Goal: Transaction & Acquisition: Purchase product/service

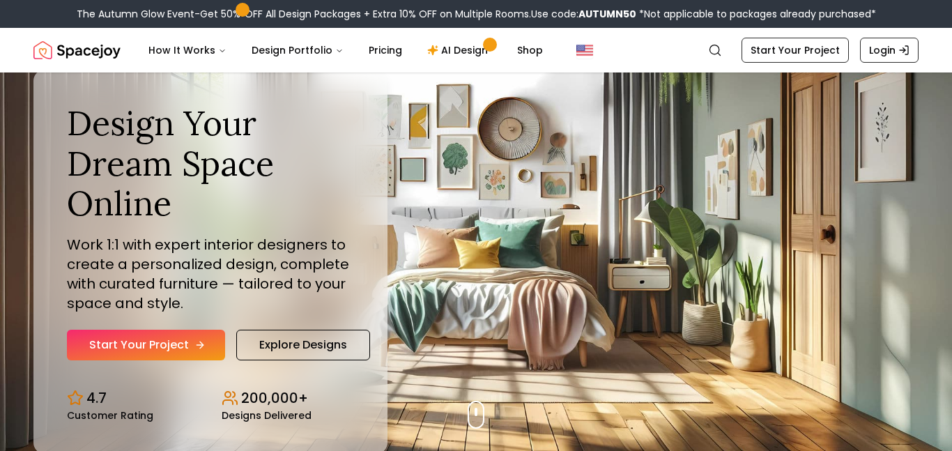
click at [190, 333] on link "Start Your Project" at bounding box center [146, 345] width 158 height 31
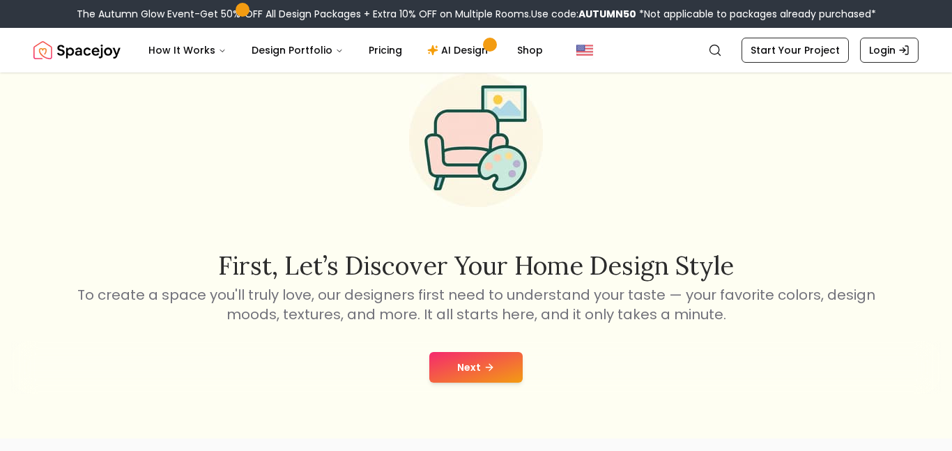
click at [479, 364] on button "Next" at bounding box center [475, 367] width 93 height 31
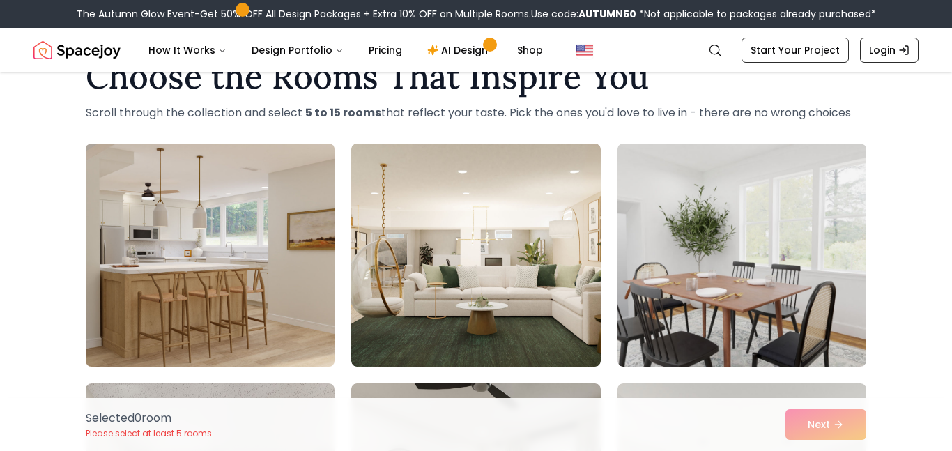
scroll to position [76, 0]
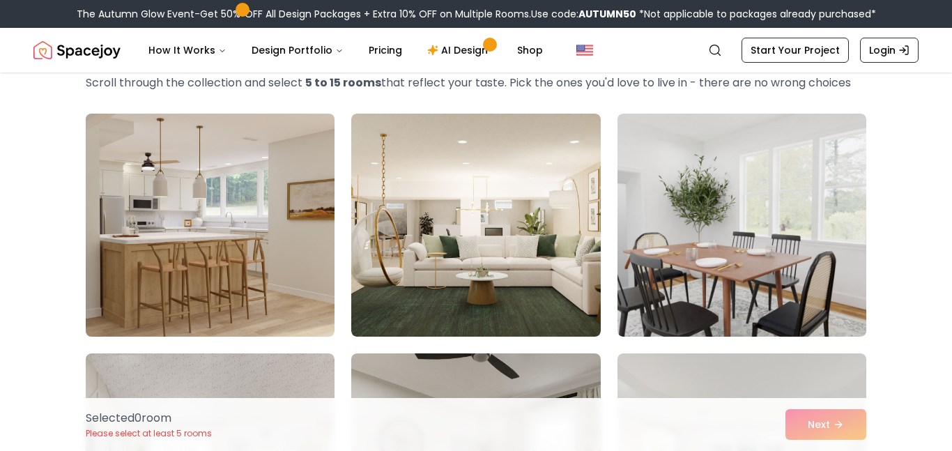
click at [220, 227] on img at bounding box center [209, 225] width 261 height 234
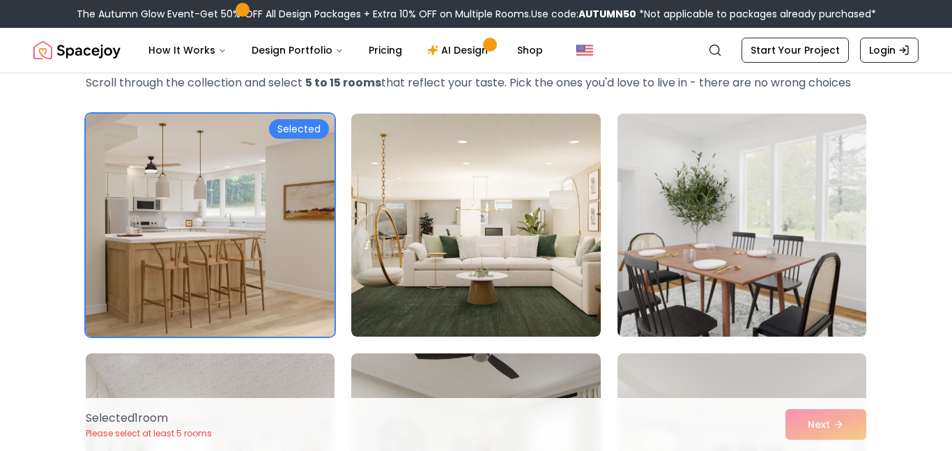
click at [685, 249] on img at bounding box center [741, 225] width 261 height 234
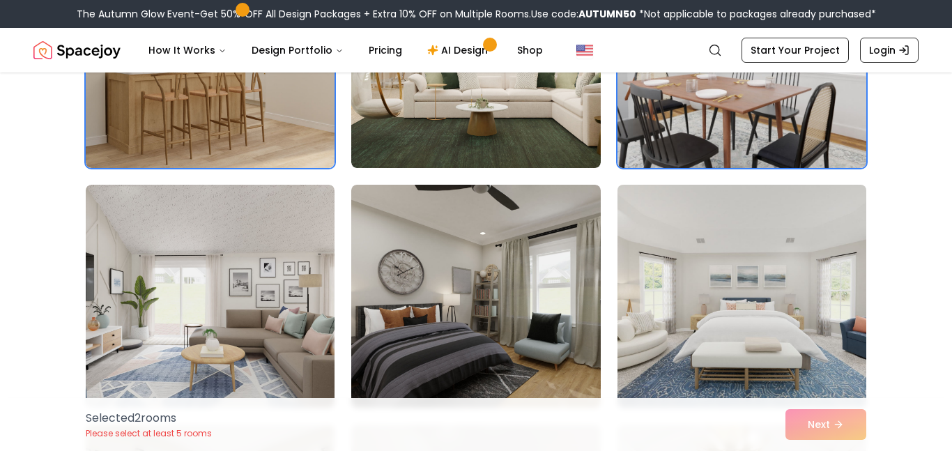
scroll to position [324, 0]
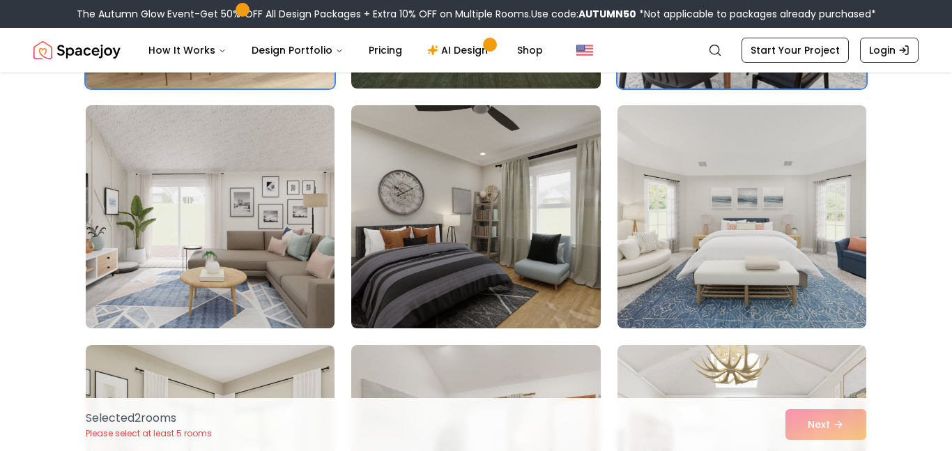
click at [262, 240] on img at bounding box center [209, 217] width 261 height 234
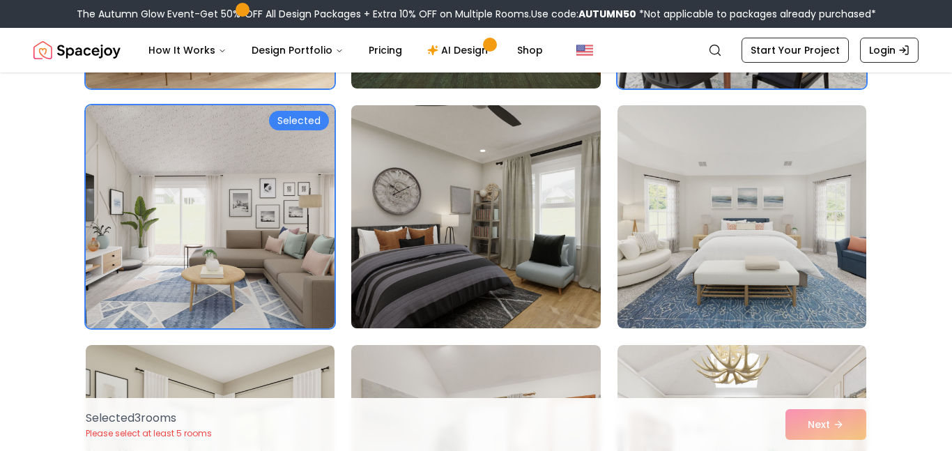
click at [434, 236] on img at bounding box center [475, 217] width 261 height 234
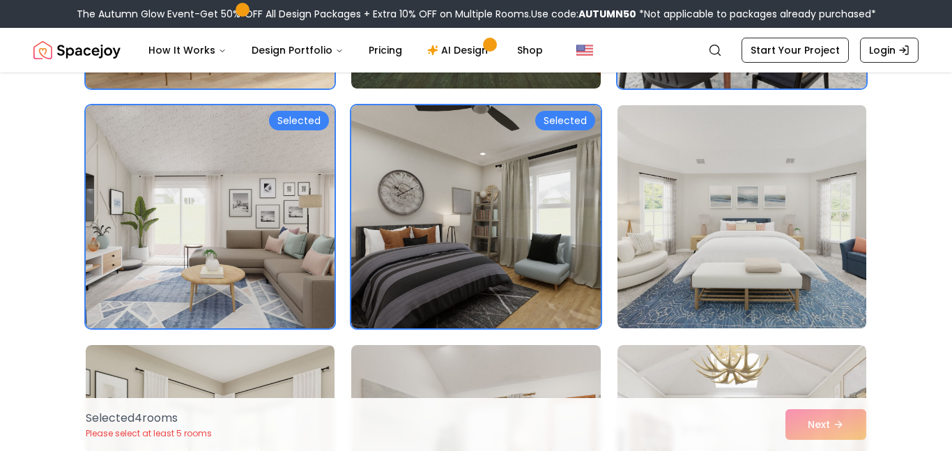
click at [783, 243] on img at bounding box center [741, 217] width 261 height 234
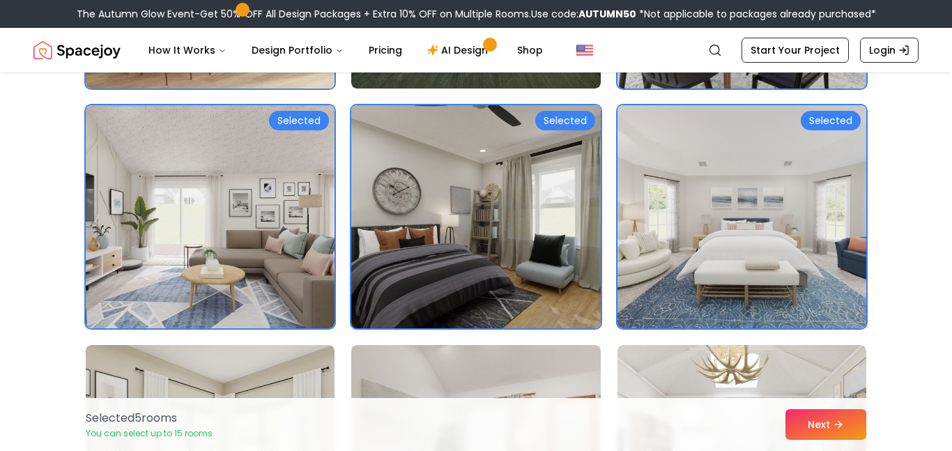
click at [559, 223] on img at bounding box center [475, 217] width 261 height 234
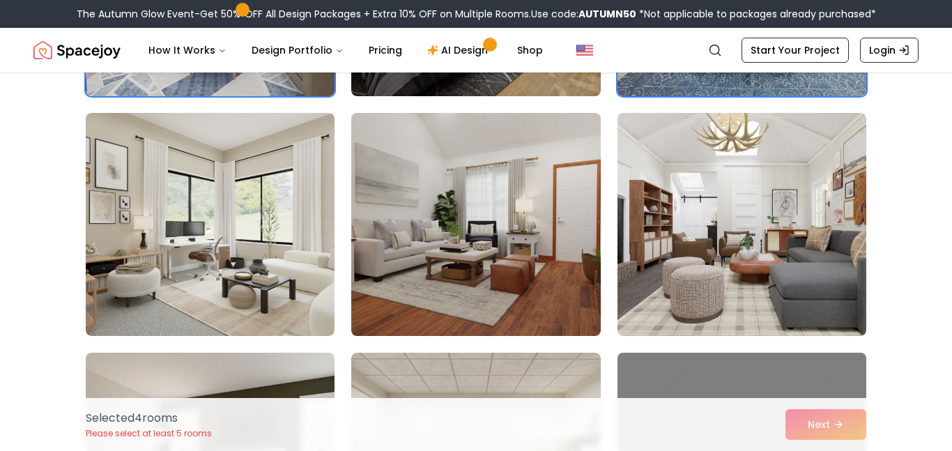
scroll to position [558, 0]
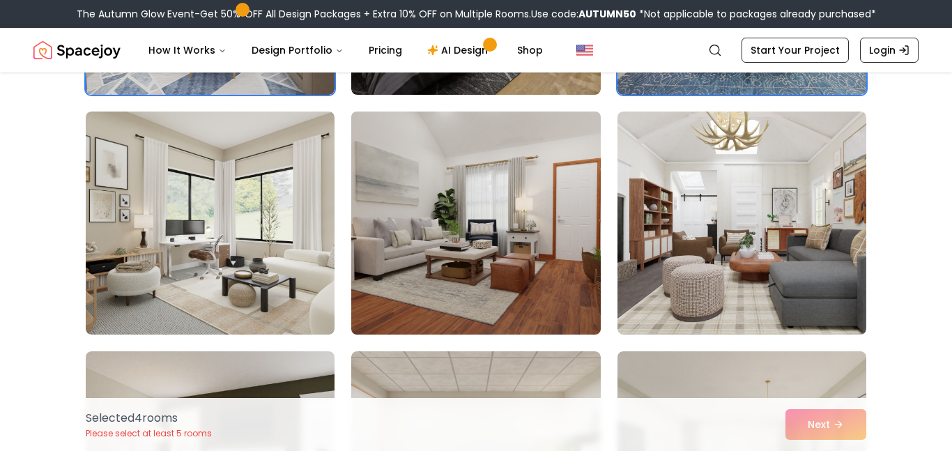
click at [536, 236] on img at bounding box center [475, 223] width 261 height 234
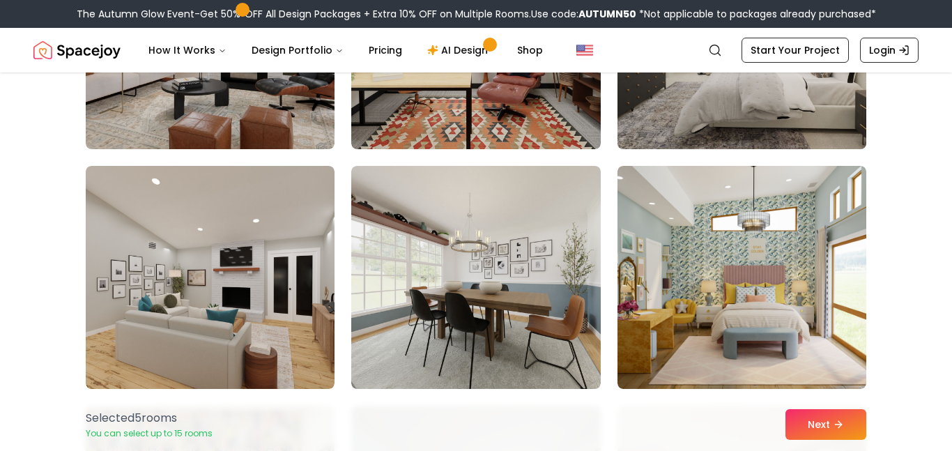
scroll to position [1058, 0]
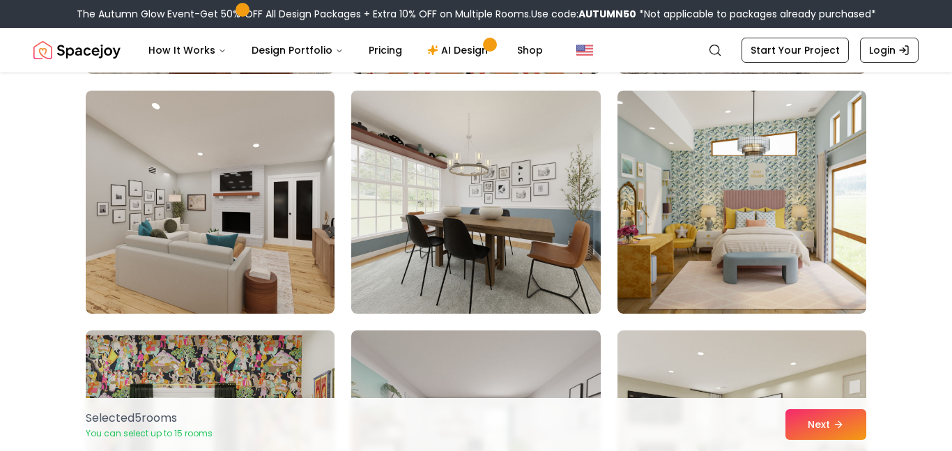
click at [488, 217] on img at bounding box center [475, 202] width 261 height 234
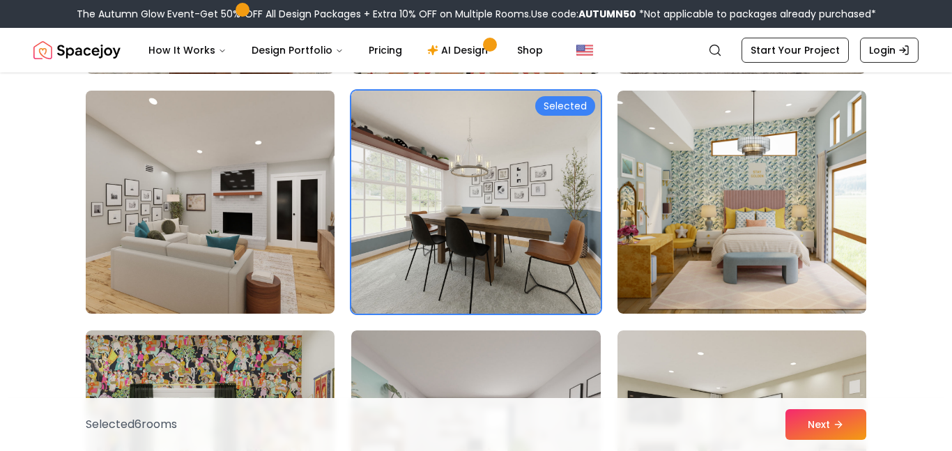
click at [248, 204] on img at bounding box center [209, 202] width 261 height 234
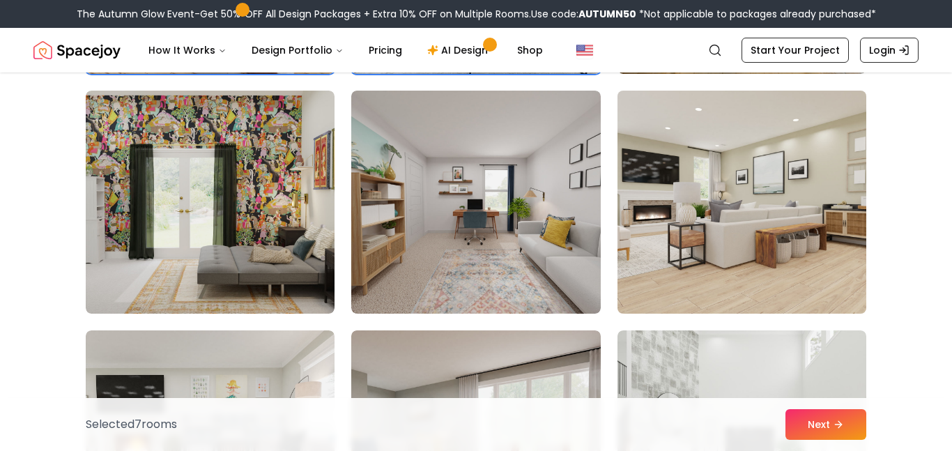
scroll to position [1299, 0]
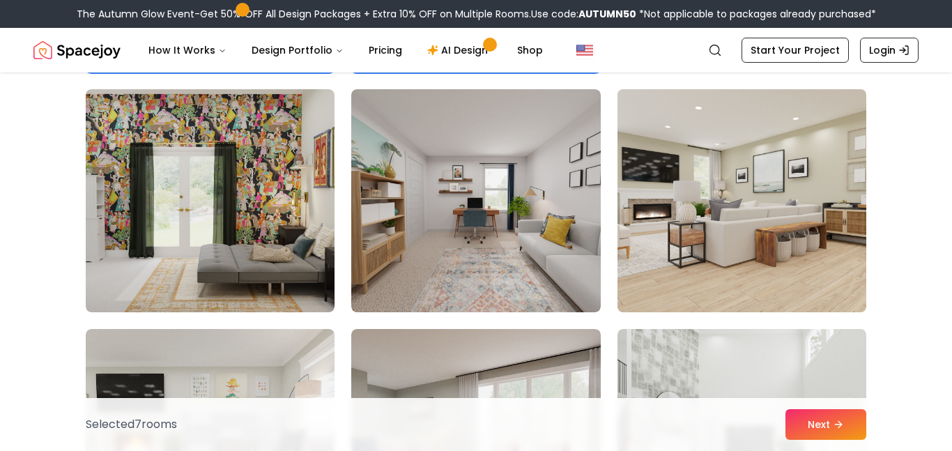
click at [701, 224] on img at bounding box center [741, 201] width 261 height 234
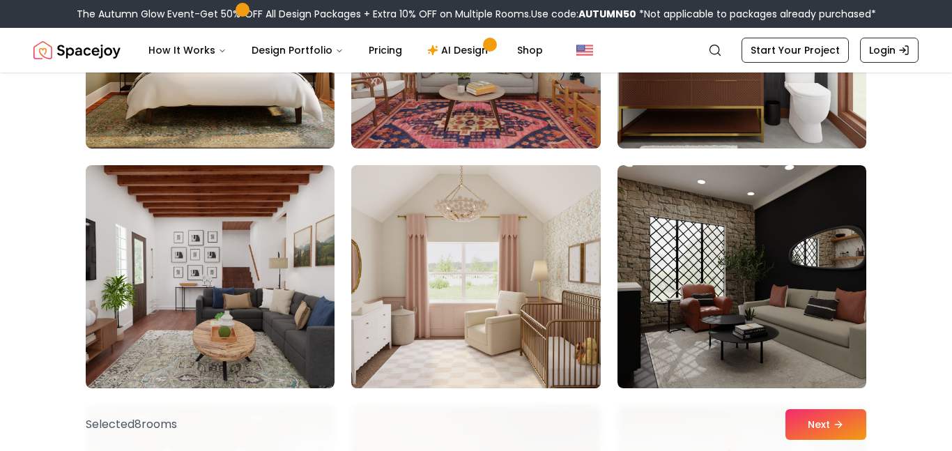
scroll to position [2424, 0]
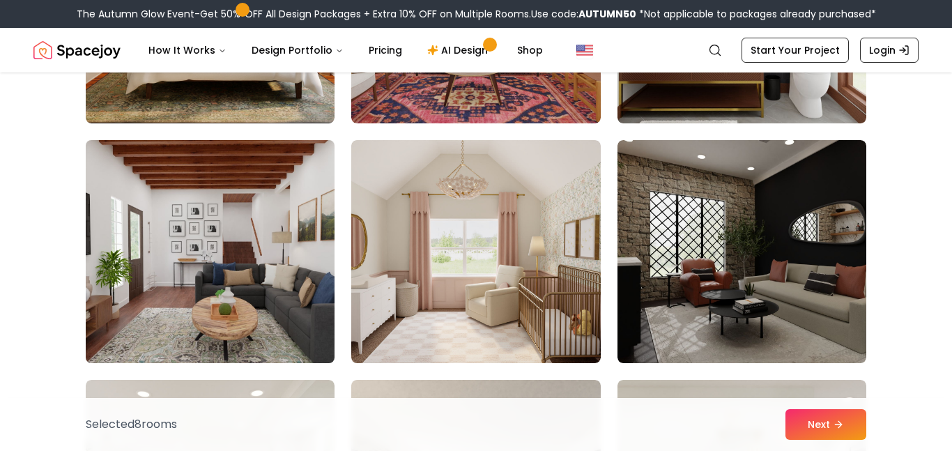
click at [194, 223] on img at bounding box center [209, 252] width 261 height 234
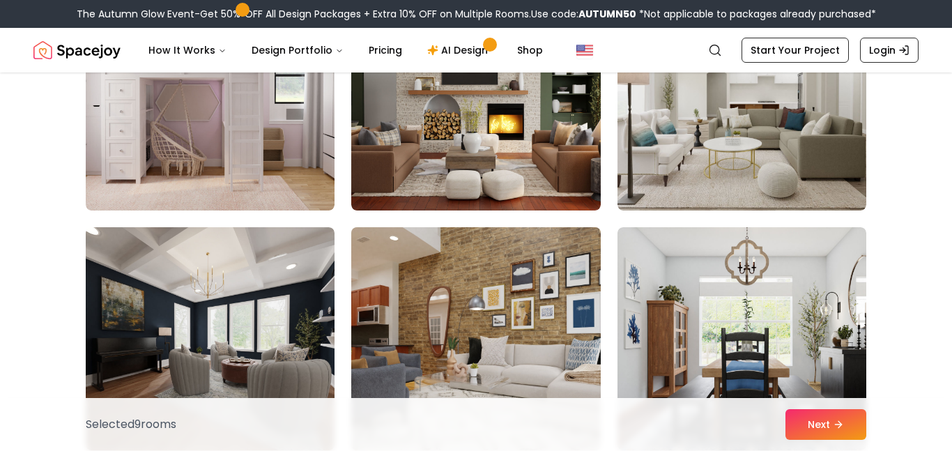
scroll to position [3563, 0]
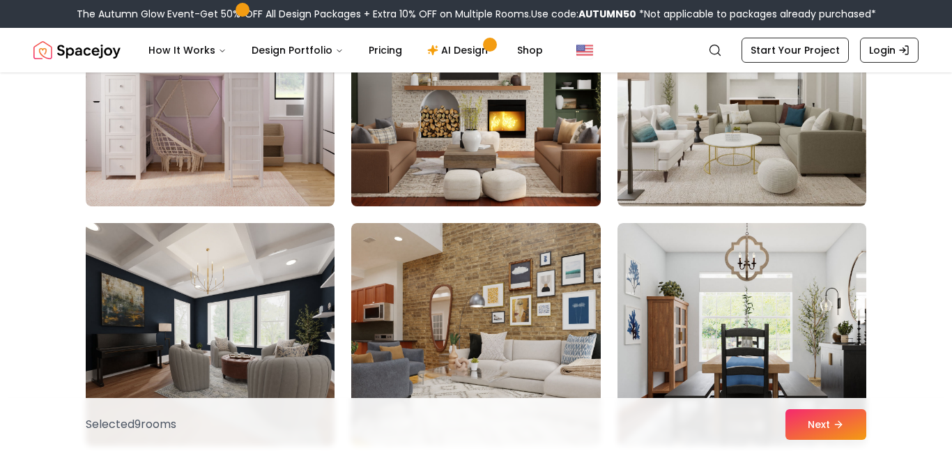
click at [503, 159] on img at bounding box center [475, 95] width 261 height 234
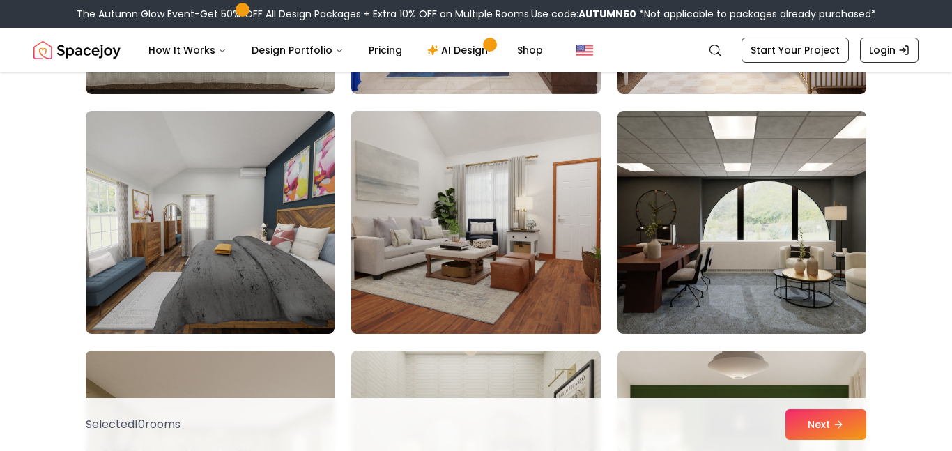
scroll to position [6073, 0]
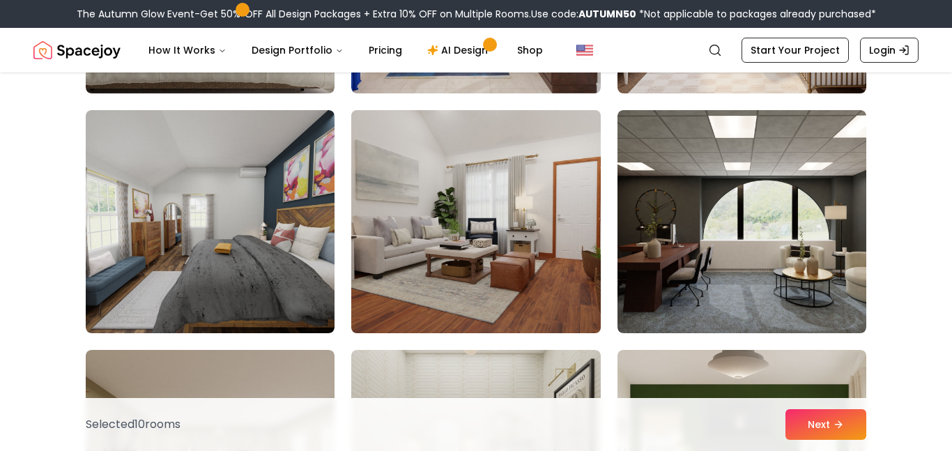
click at [512, 223] on img at bounding box center [475, 222] width 261 height 234
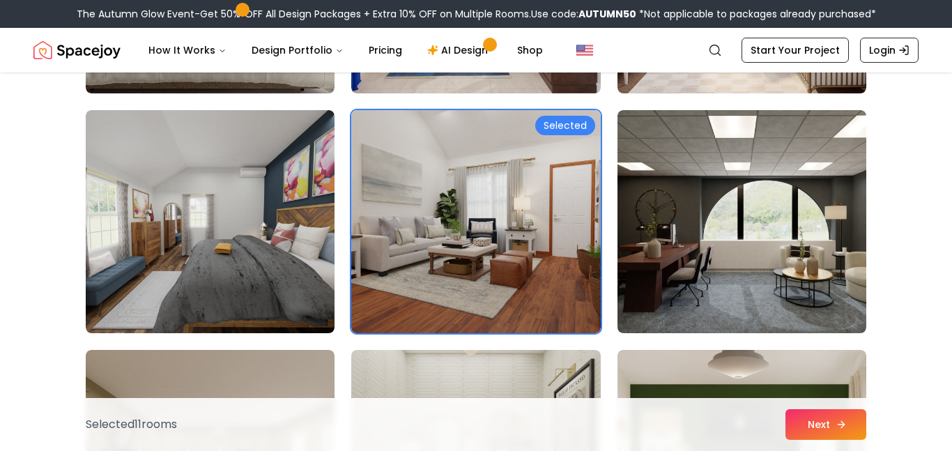
click at [803, 428] on button "Next" at bounding box center [825, 424] width 81 height 31
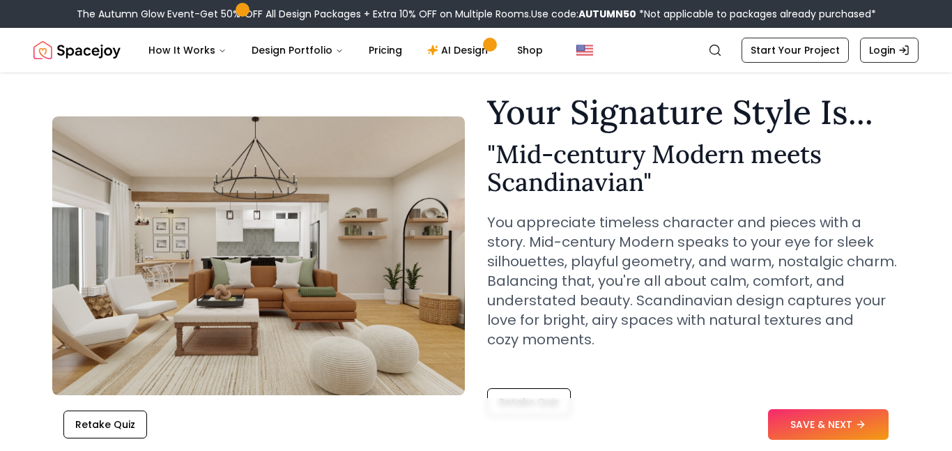
scroll to position [40, 0]
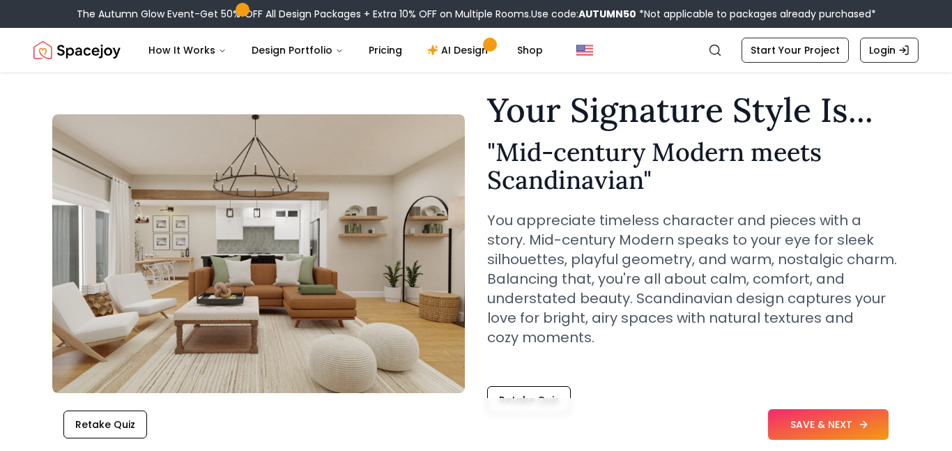
click at [847, 428] on button "SAVE & NEXT" at bounding box center [828, 424] width 121 height 31
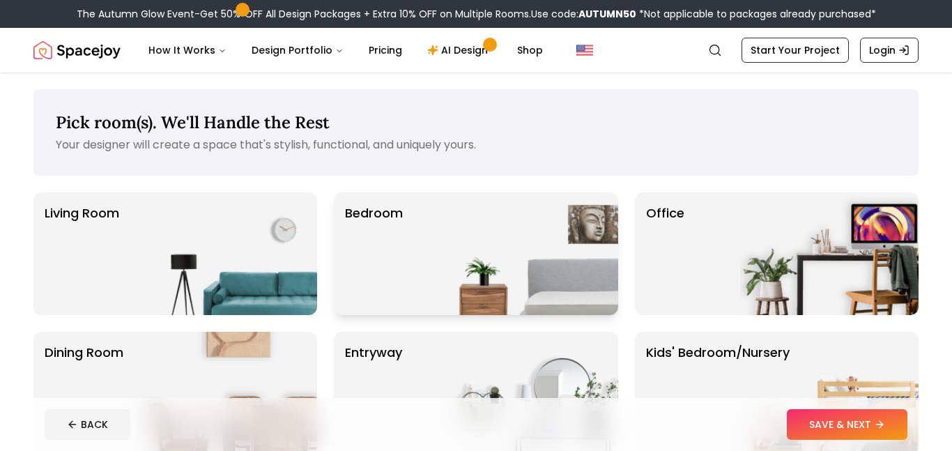
click at [415, 251] on div "Bedroom" at bounding box center [476, 253] width 284 height 123
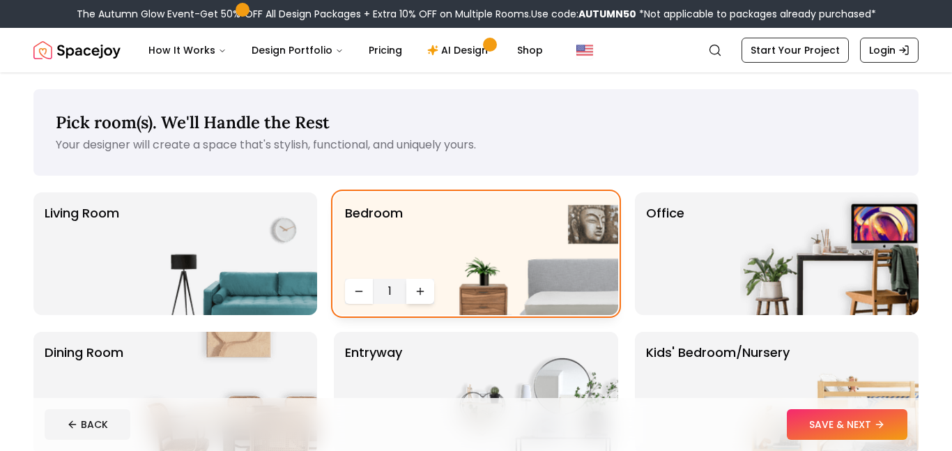
click at [416, 286] on icon "Increase quantity" at bounding box center [420, 291] width 11 height 11
click at [310, 277] on img at bounding box center [228, 253] width 178 height 123
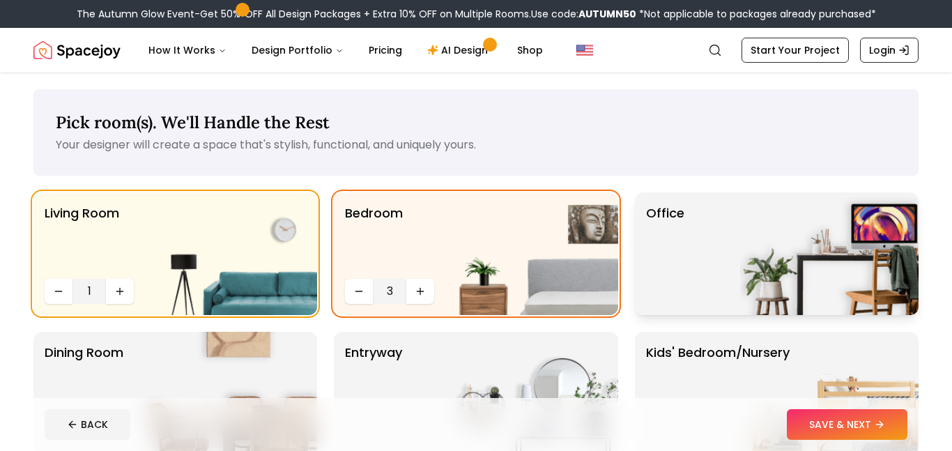
click at [786, 220] on img at bounding box center [829, 253] width 178 height 123
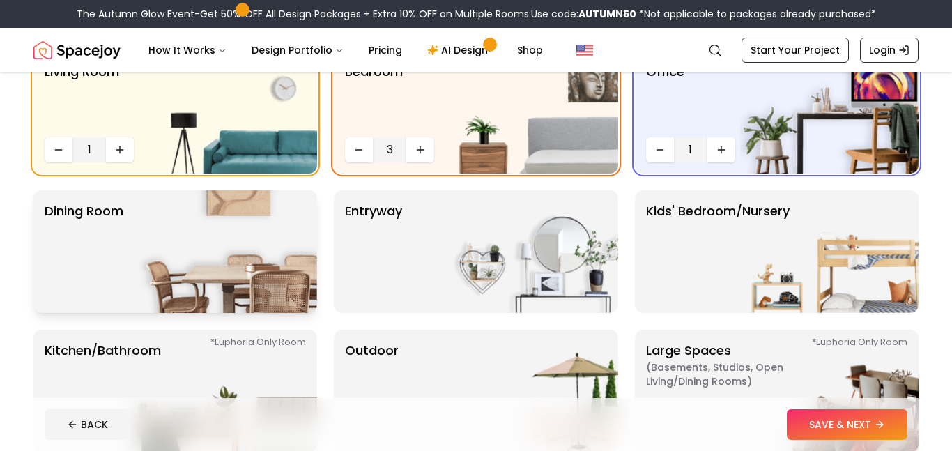
scroll to position [143, 0]
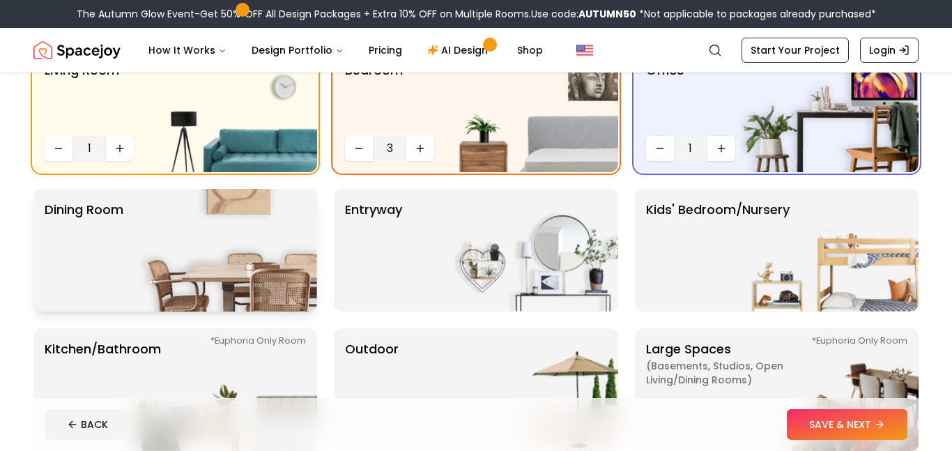
click at [283, 247] on img at bounding box center [228, 250] width 178 height 123
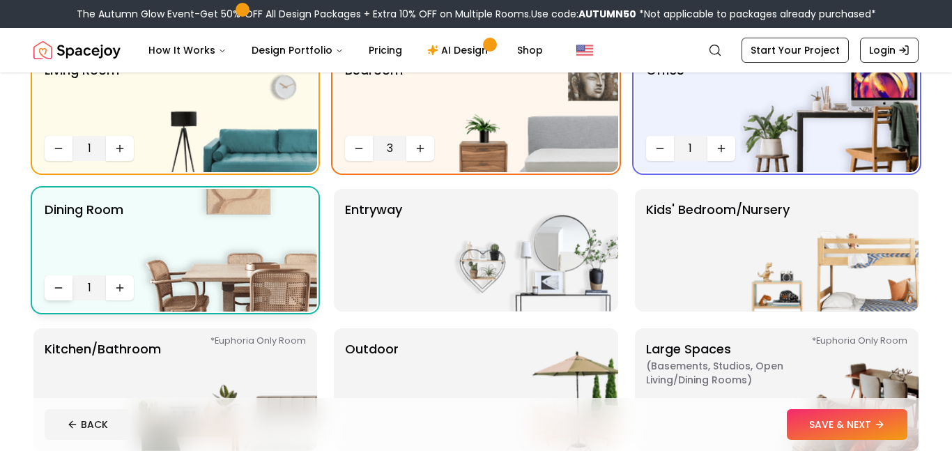
click at [57, 294] on button "Decrease quantity" at bounding box center [59, 287] width 28 height 25
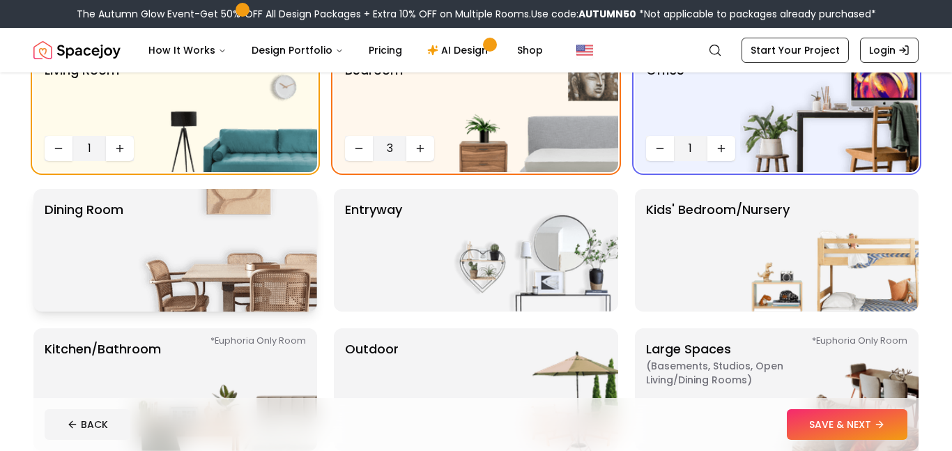
click at [114, 283] on p "Dining Room" at bounding box center [84, 250] width 79 height 100
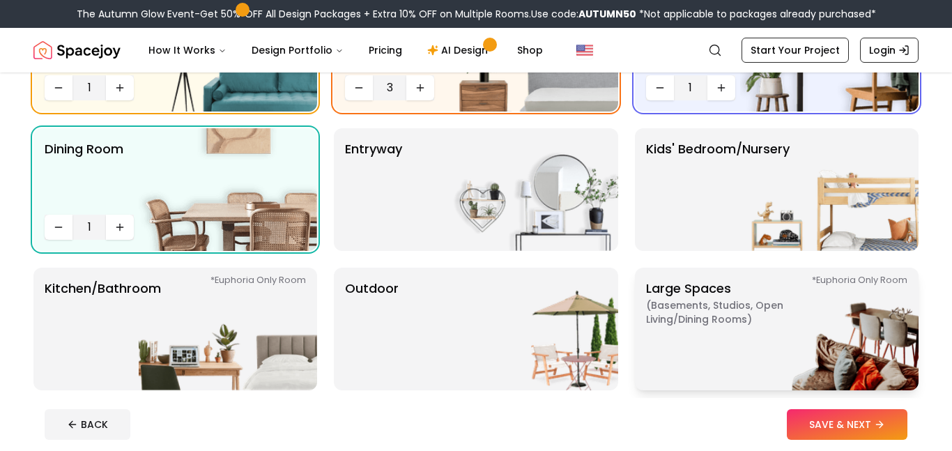
scroll to position [250, 0]
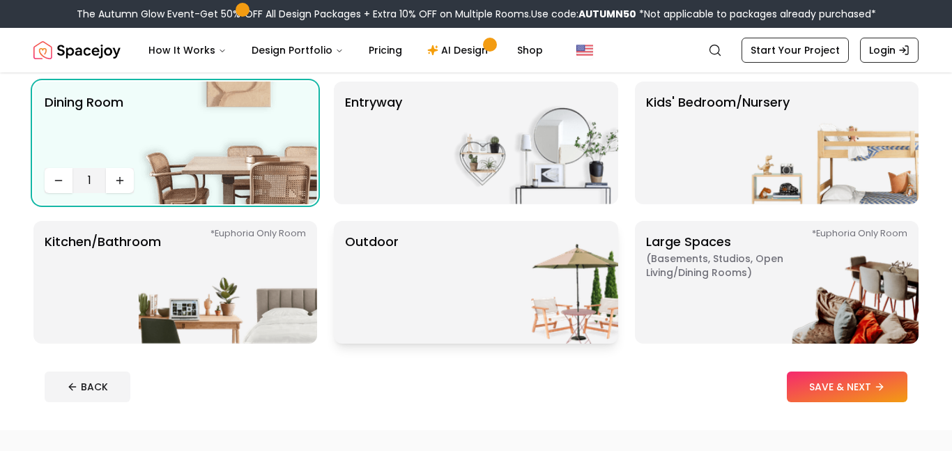
click at [498, 281] on img at bounding box center [529, 282] width 178 height 123
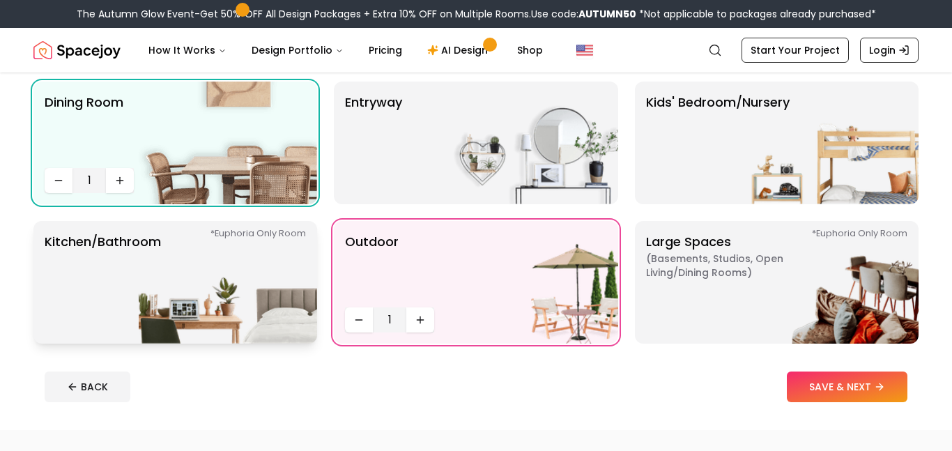
click at [275, 298] on img at bounding box center [228, 282] width 178 height 123
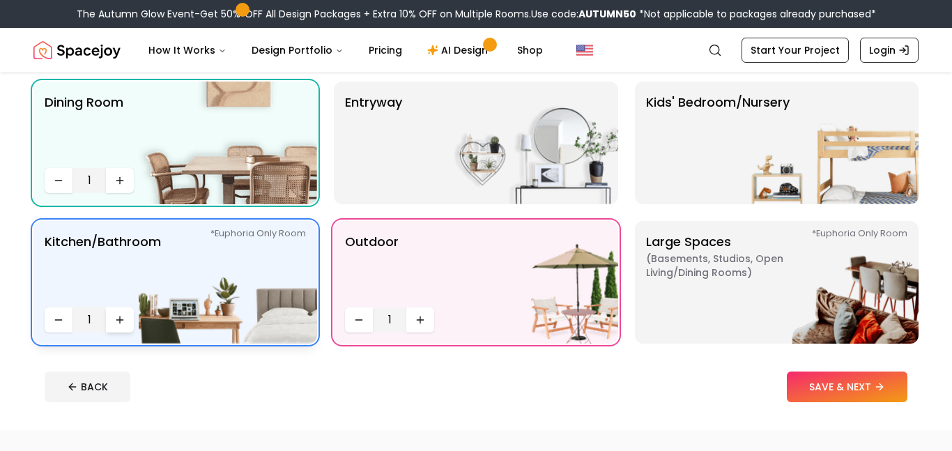
click at [127, 313] on button "Increase quantity" at bounding box center [120, 319] width 28 height 25
click at [427, 318] on button "Increase quantity" at bounding box center [420, 319] width 28 height 25
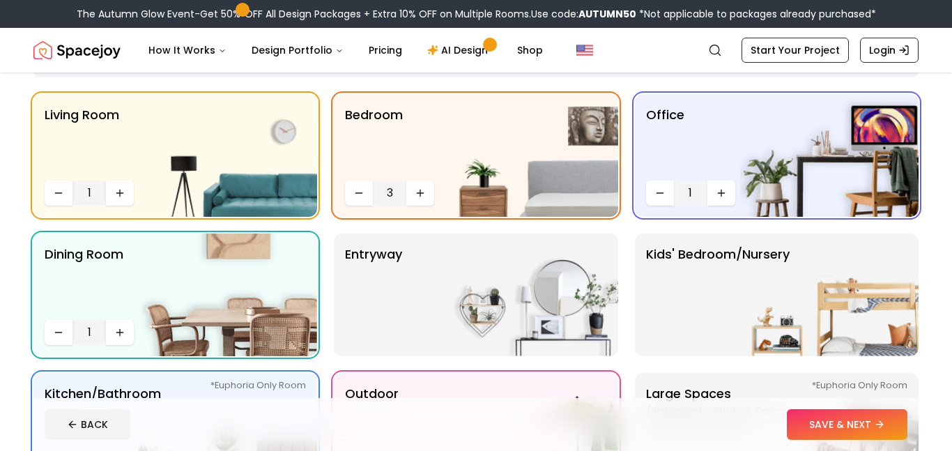
scroll to position [74, 0]
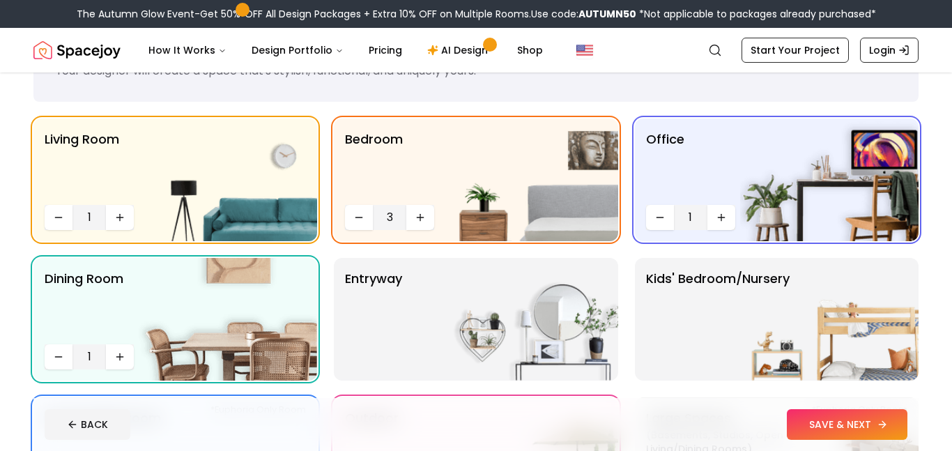
click at [830, 418] on button "SAVE & NEXT" at bounding box center [847, 424] width 121 height 31
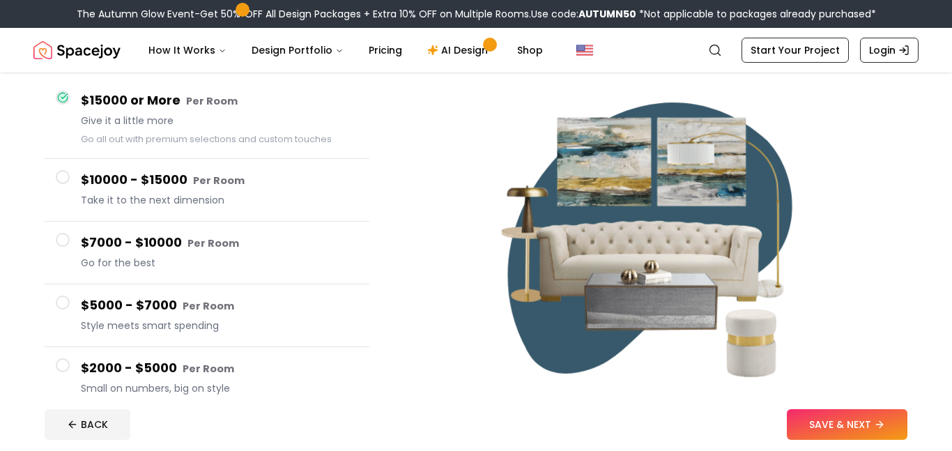
scroll to position [129, 0]
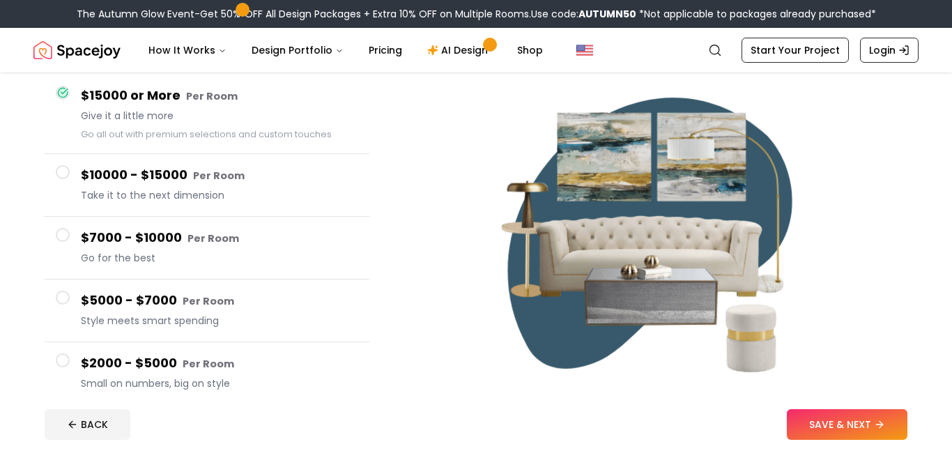
click at [222, 250] on div "$7000 - $10000 Per Room Go for the best" at bounding box center [219, 248] width 277 height 40
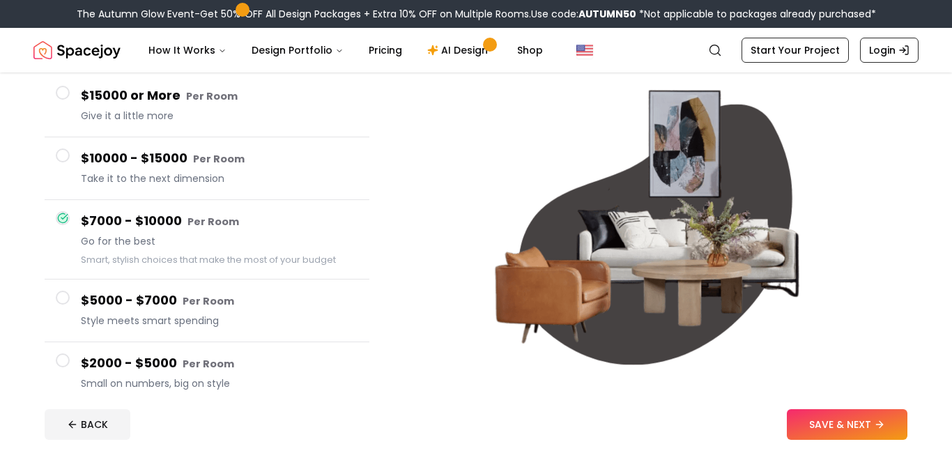
click at [200, 316] on span "Style meets smart spending" at bounding box center [219, 321] width 277 height 14
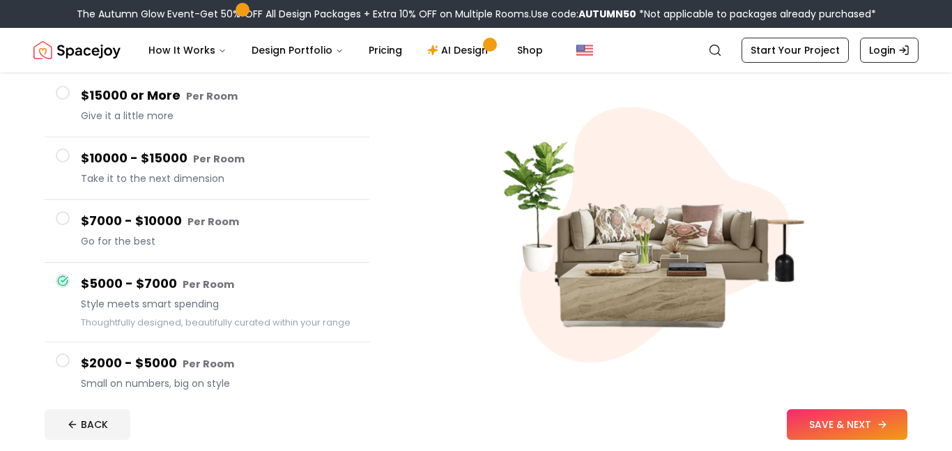
click at [830, 430] on button "SAVE & NEXT" at bounding box center [847, 424] width 121 height 31
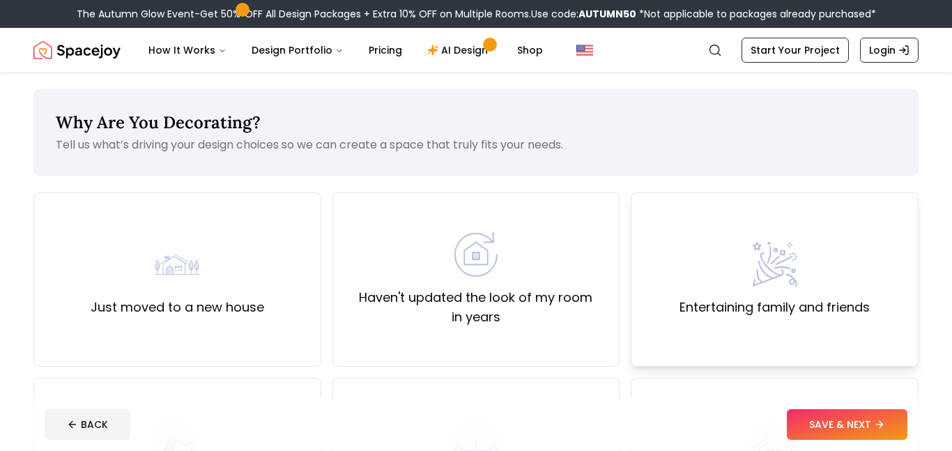
click at [737, 310] on label "Entertaining family and friends" at bounding box center [775, 308] width 190 height 20
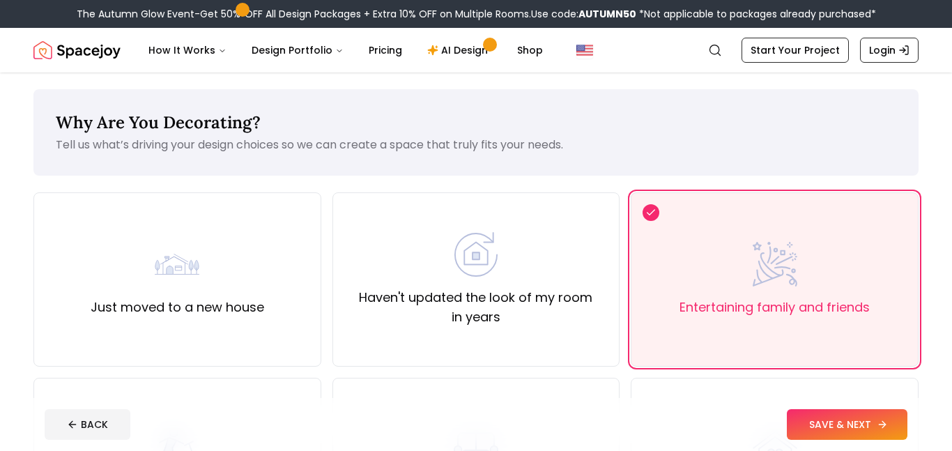
click at [808, 427] on button "SAVE & NEXT" at bounding box center [847, 424] width 121 height 31
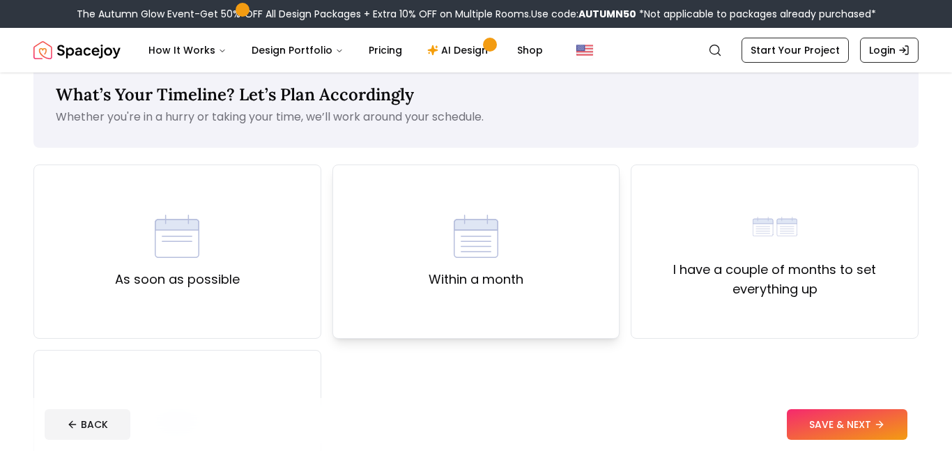
scroll to position [40, 0]
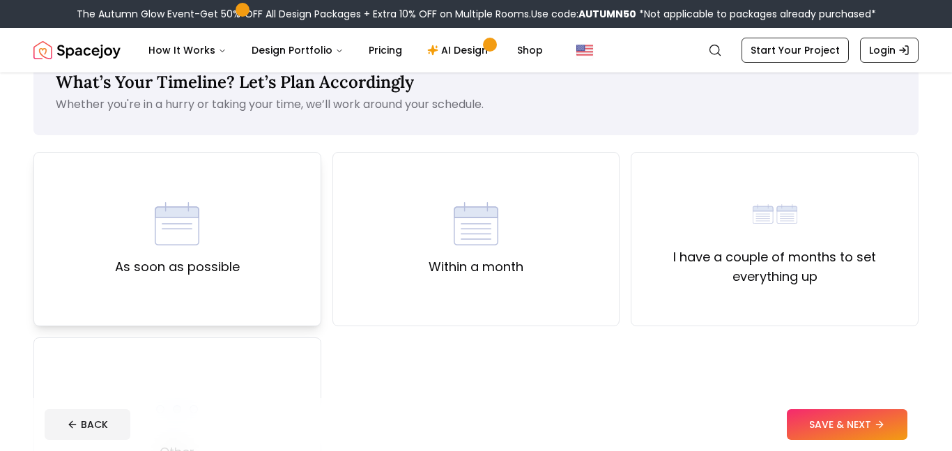
click at [247, 268] on div "As soon as possible" at bounding box center [177, 239] width 288 height 174
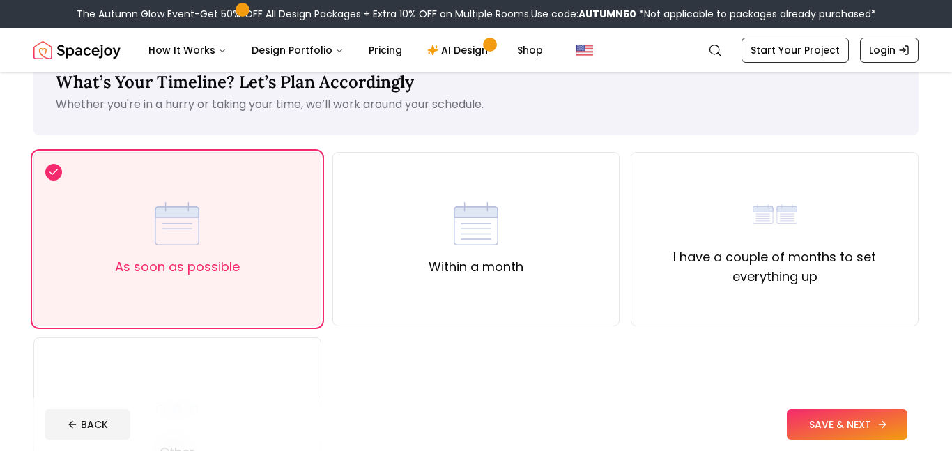
click at [857, 417] on button "SAVE & NEXT" at bounding box center [847, 424] width 121 height 31
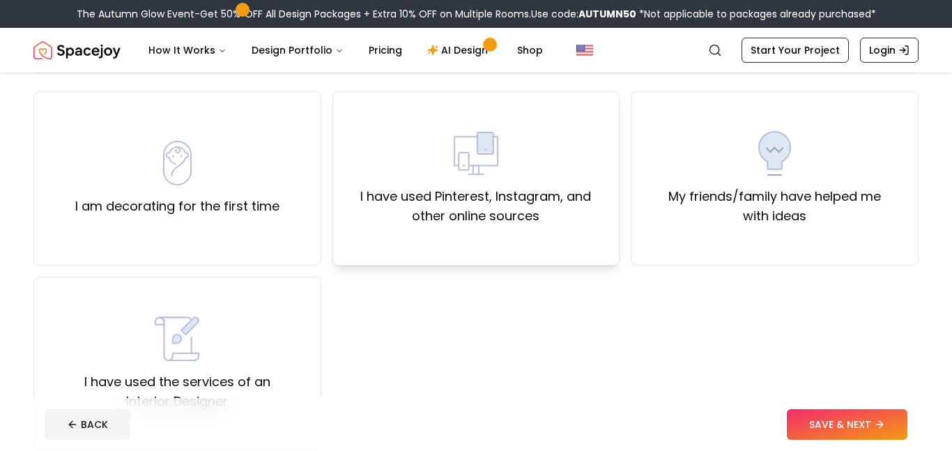
scroll to position [111, 0]
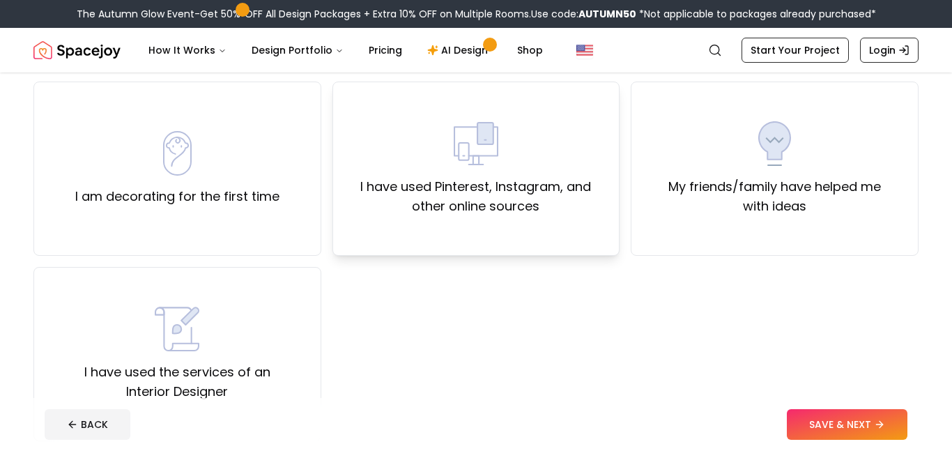
click at [487, 189] on label "I have used Pinterest, Instagram, and other online sources" at bounding box center [476, 196] width 264 height 39
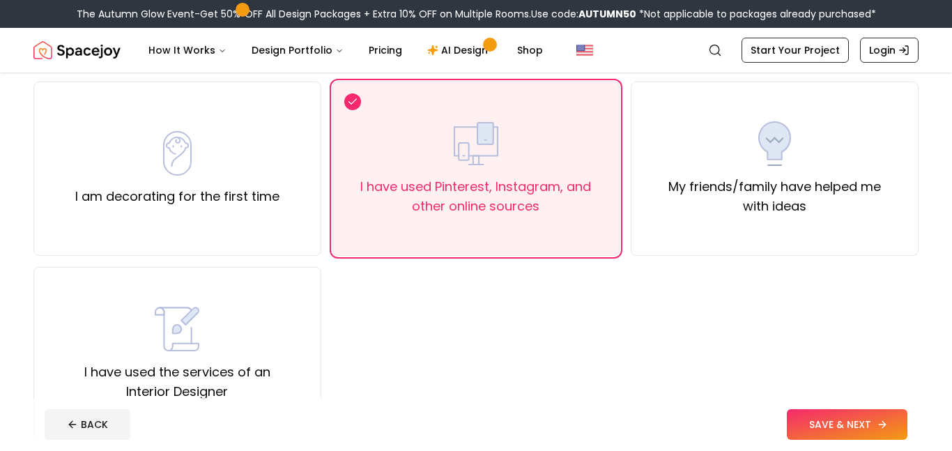
click at [796, 413] on button "SAVE & NEXT" at bounding box center [847, 424] width 121 height 31
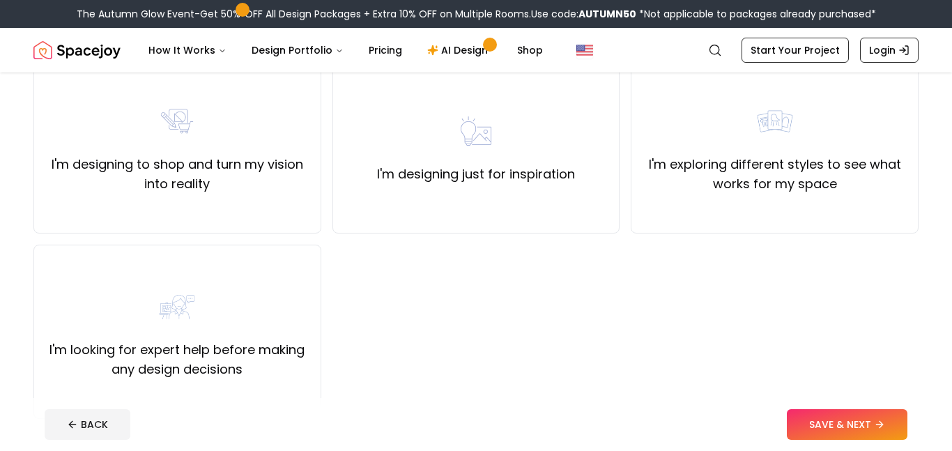
scroll to position [141, 0]
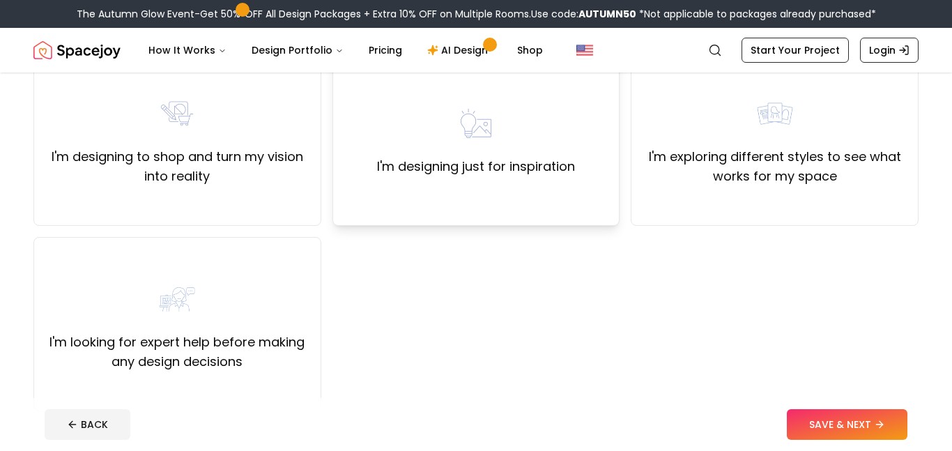
click at [450, 164] on label "I'm designing just for inspiration" at bounding box center [476, 167] width 198 height 20
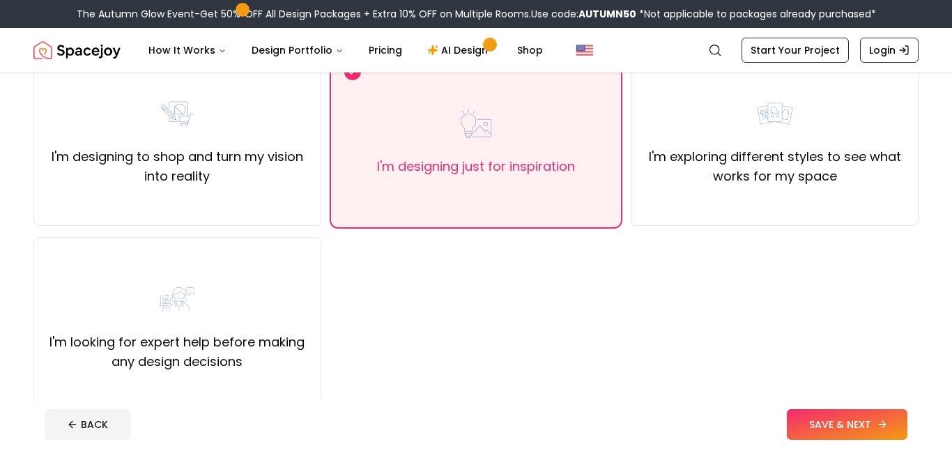
click at [831, 409] on button "SAVE & NEXT" at bounding box center [847, 424] width 121 height 31
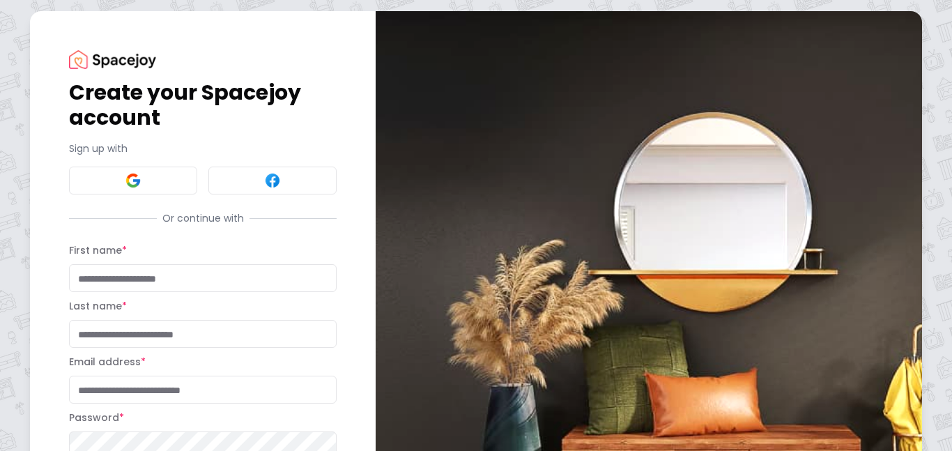
click at [129, 282] on input "First name *" at bounding box center [203, 278] width 268 height 28
type input "****"
click at [154, 325] on input "Last name *" at bounding box center [203, 334] width 268 height 28
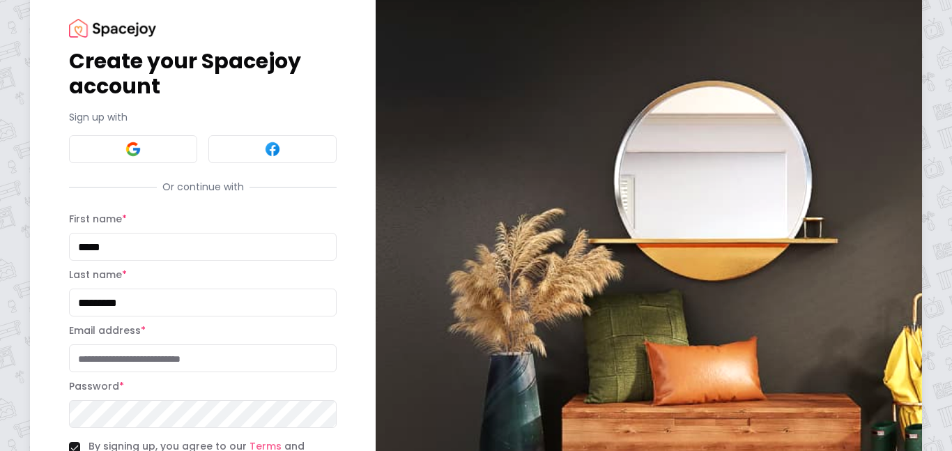
scroll to position [52, 0]
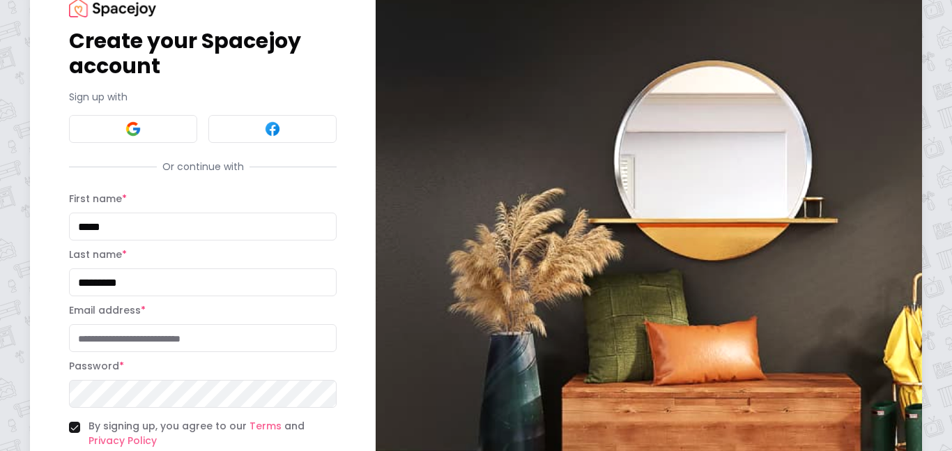
type input "*********"
click at [187, 335] on input "Email address *" at bounding box center [203, 338] width 268 height 28
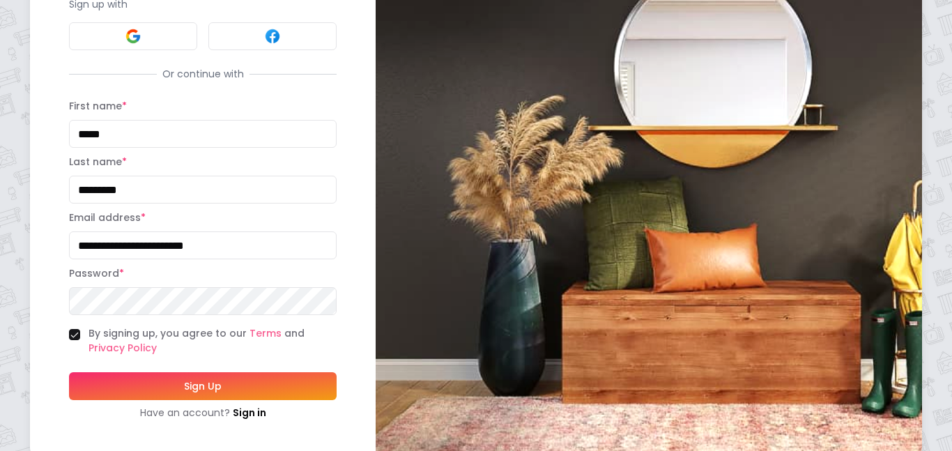
scroll to position [151, 0]
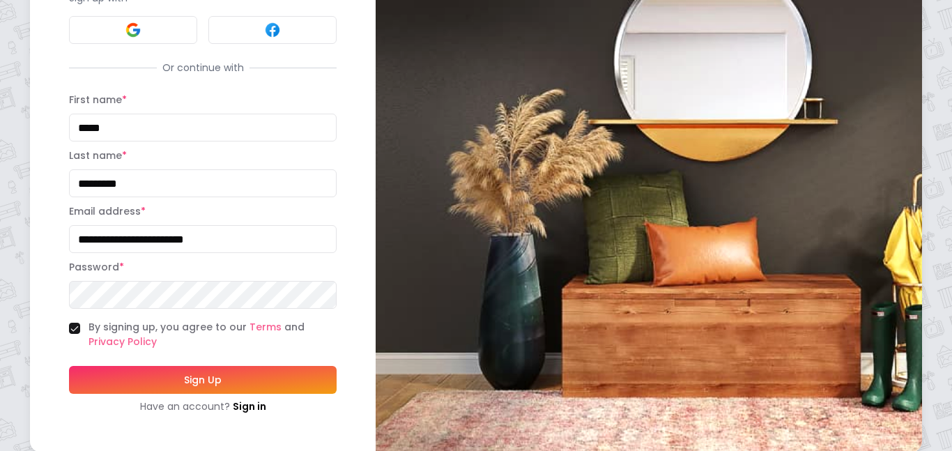
type input "**********"
click at [69, 366] on button "Sign Up" at bounding box center [203, 380] width 268 height 28
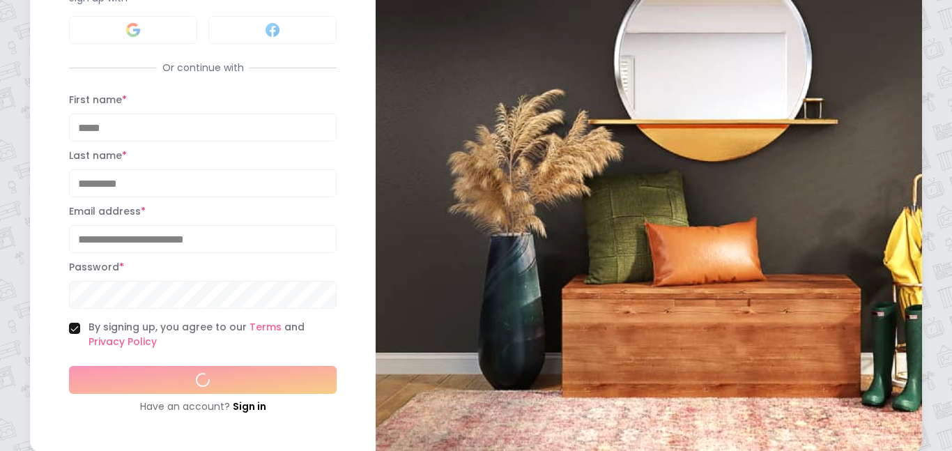
scroll to position [183, 0]
